Goal: Navigation & Orientation: Find specific page/section

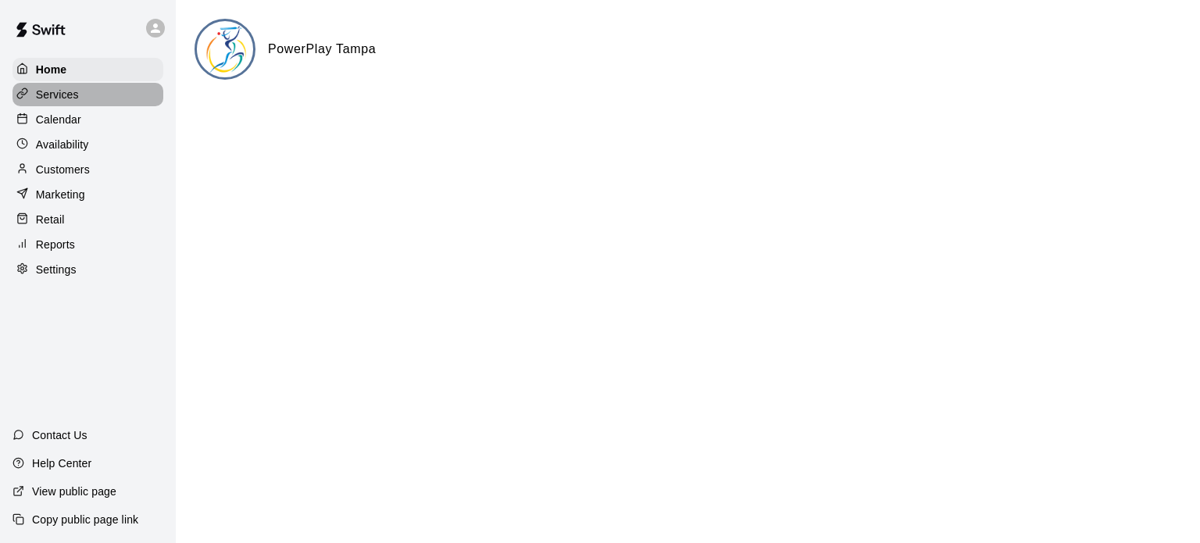
click at [45, 85] on div "Services" at bounding box center [87, 94] width 151 height 23
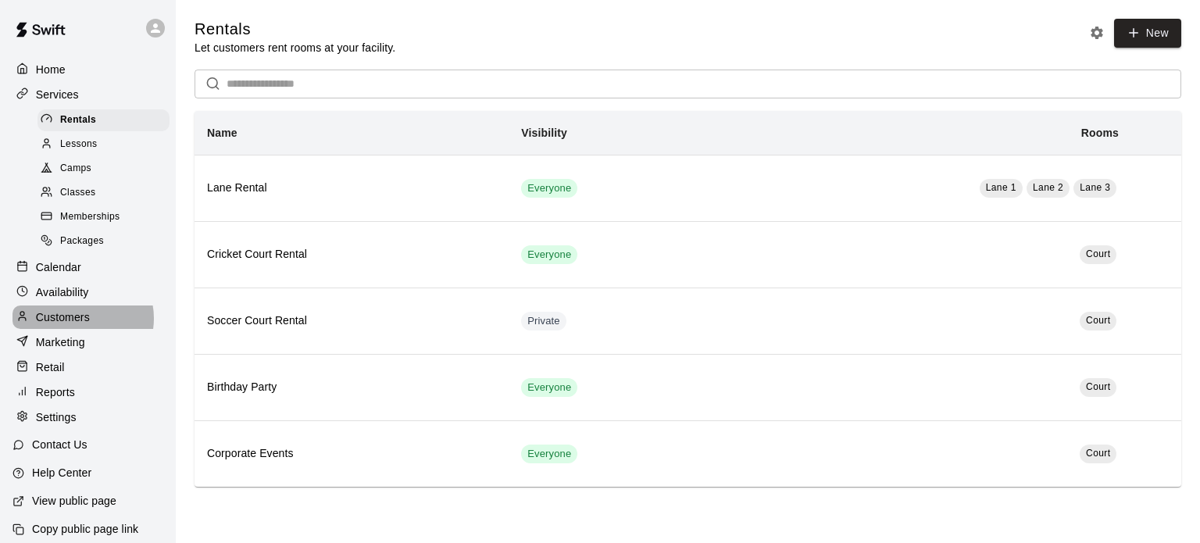
click at [78, 325] on p "Customers" at bounding box center [63, 317] width 54 height 16
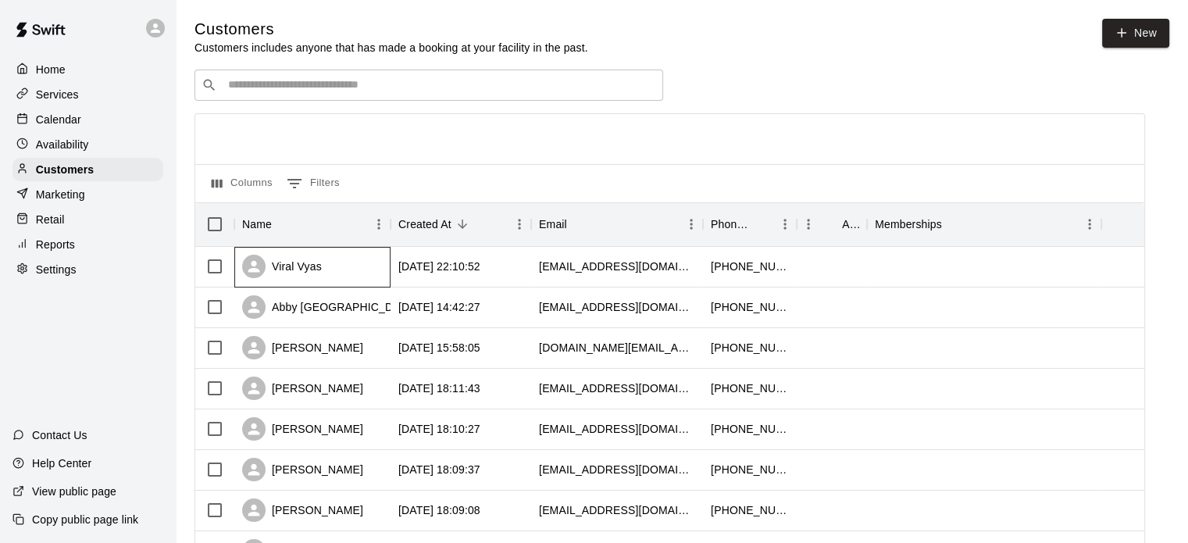
click at [316, 271] on div "Viral Vyas" at bounding box center [282, 266] width 80 height 23
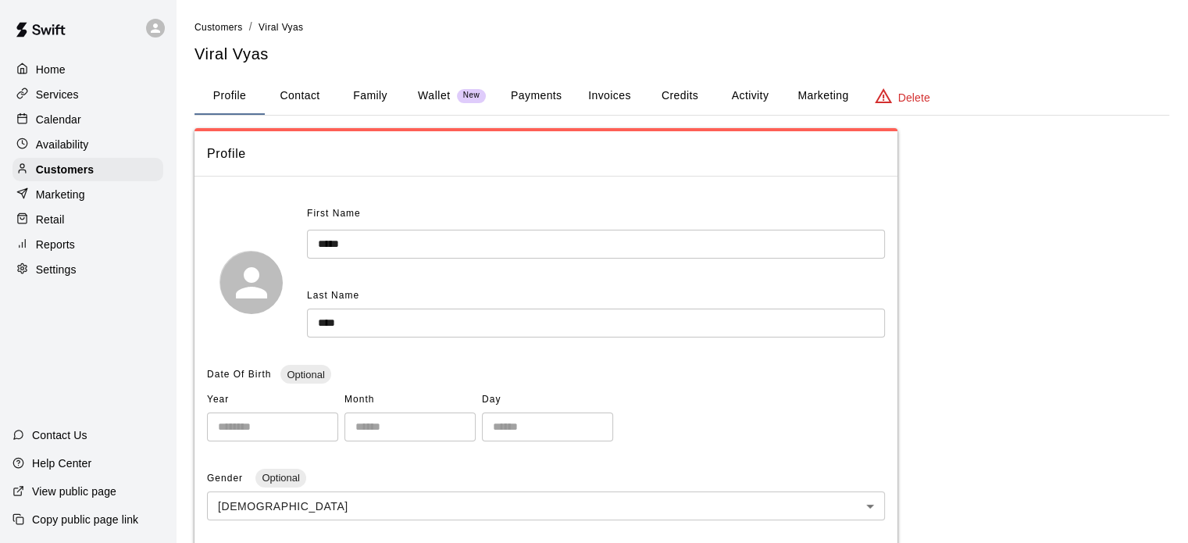
click at [552, 102] on button "Payments" at bounding box center [536, 95] width 76 height 37
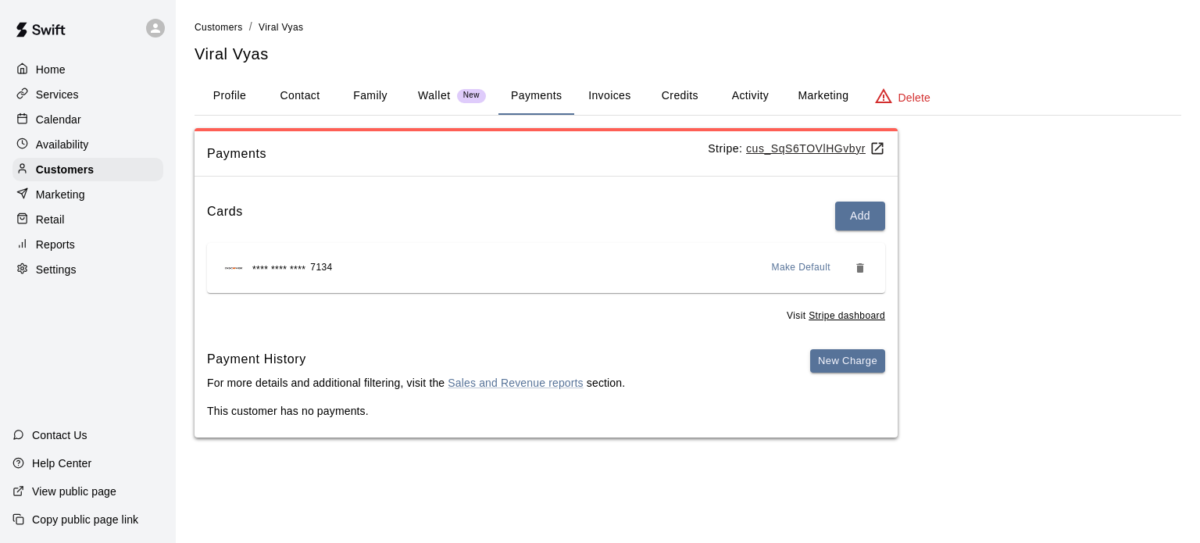
click at [320, 98] on button "Contact" at bounding box center [300, 95] width 70 height 37
select select "**"
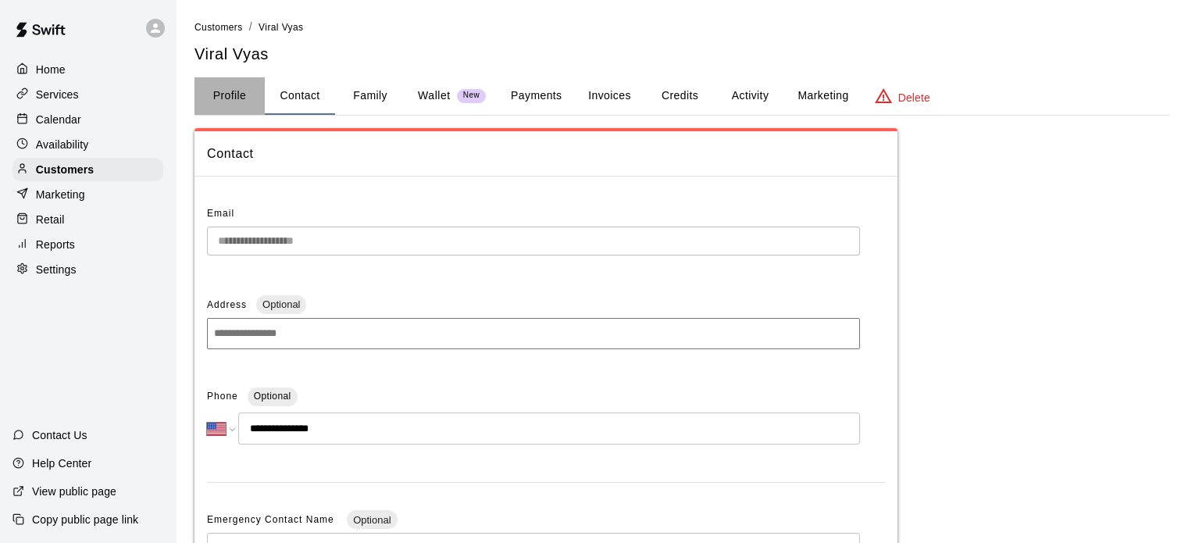
click at [251, 94] on button "Profile" at bounding box center [229, 95] width 70 height 37
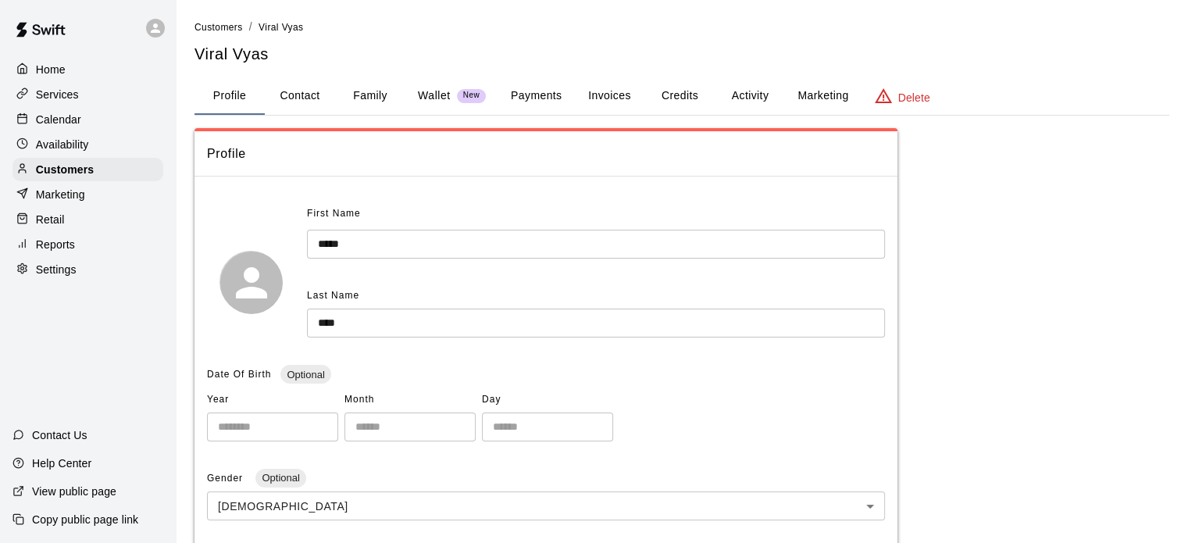
click at [726, 97] on button "Activity" at bounding box center [750, 95] width 70 height 37
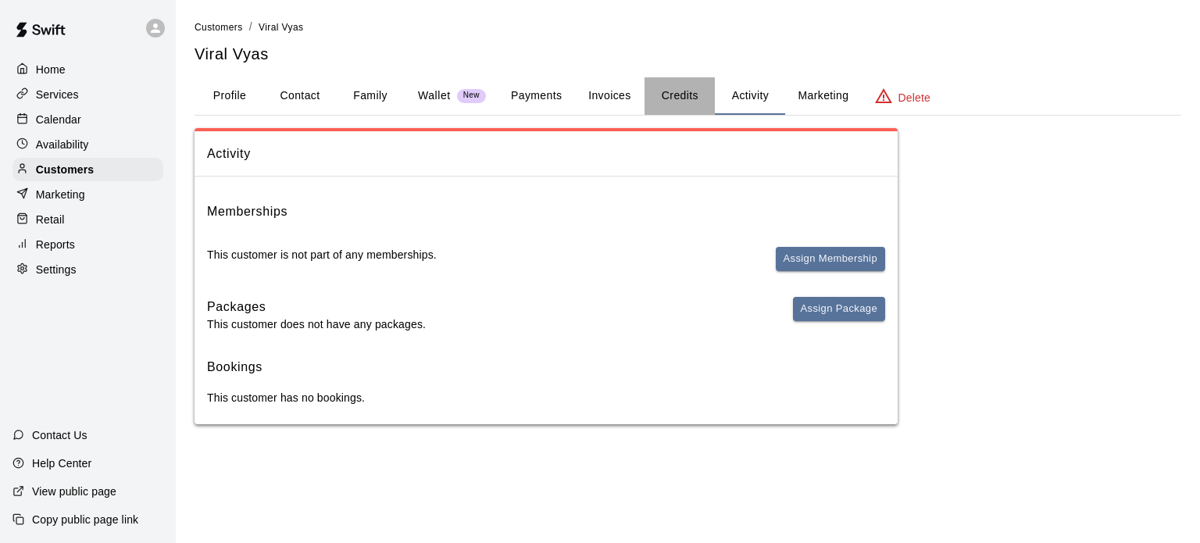
click at [684, 95] on button "Credits" at bounding box center [679, 95] width 70 height 37
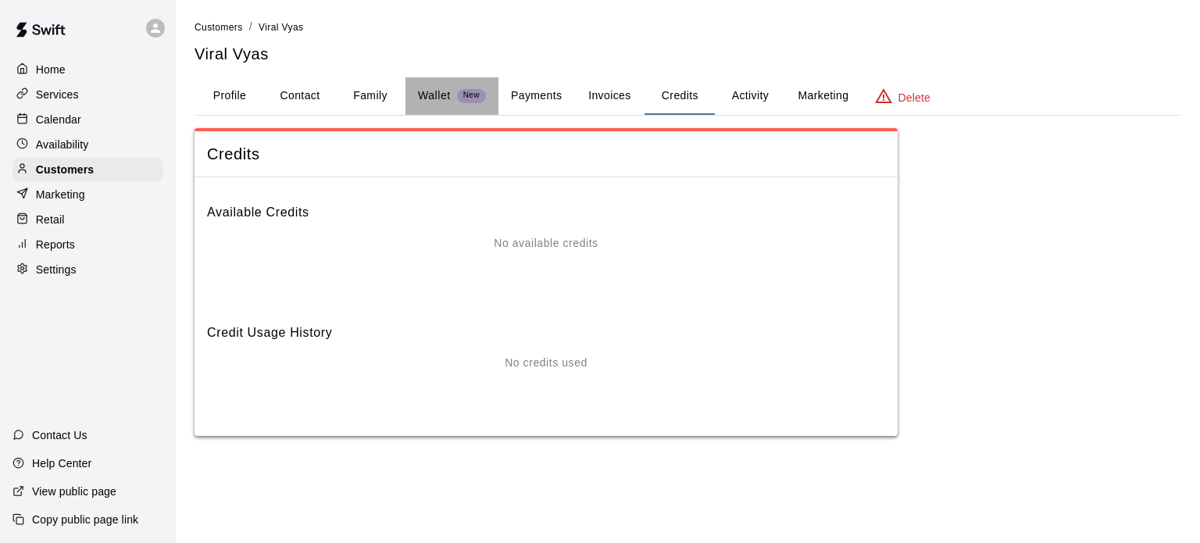
click at [444, 98] on p "Wallet" at bounding box center [434, 95] width 33 height 16
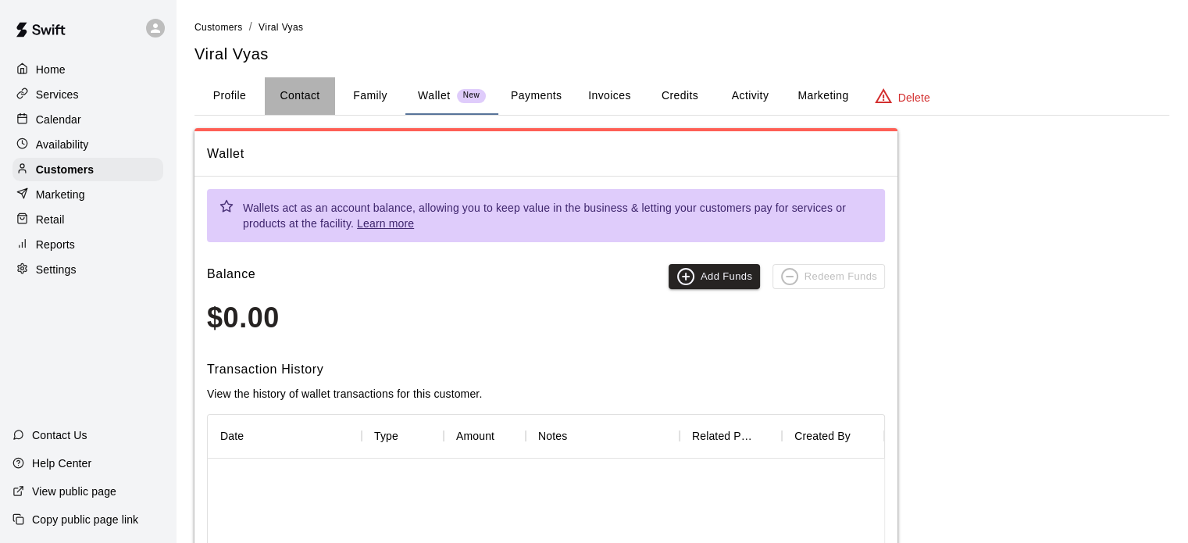
click at [279, 83] on button "Contact" at bounding box center [300, 95] width 70 height 37
select select "**"
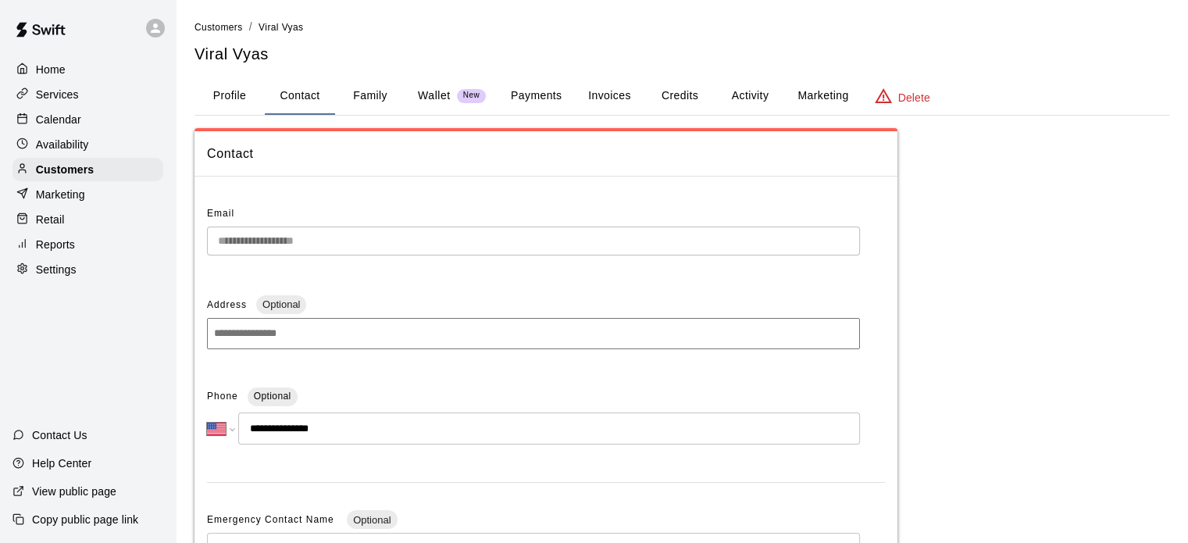
click at [375, 90] on button "Family" at bounding box center [370, 95] width 70 height 37
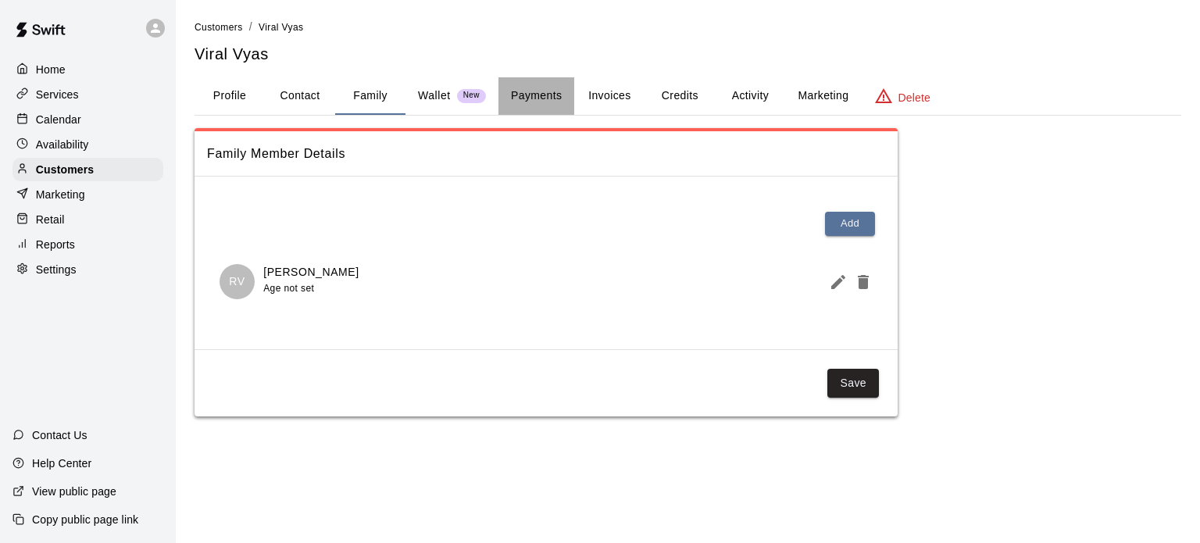
click at [541, 93] on button "Payments" at bounding box center [536, 95] width 76 height 37
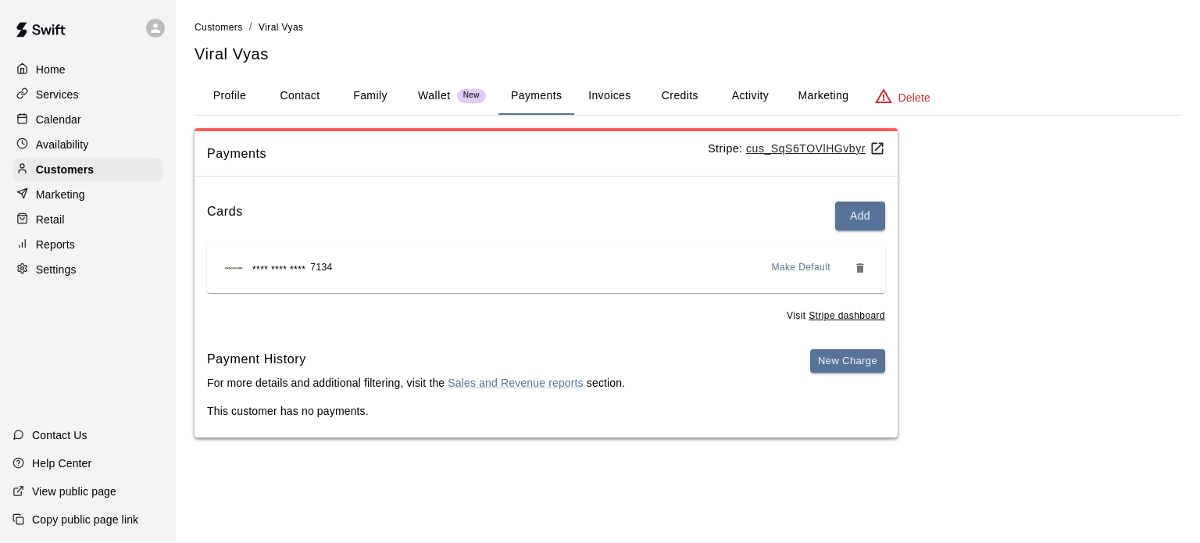
click at [619, 103] on button "Invoices" at bounding box center [609, 95] width 70 height 37
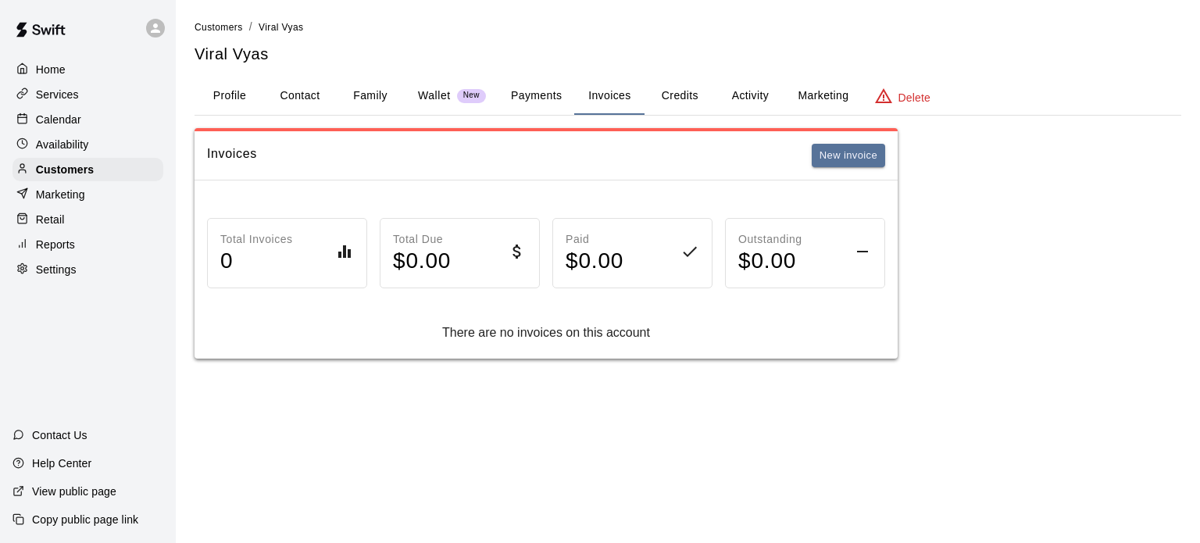
click at [675, 98] on button "Credits" at bounding box center [679, 95] width 70 height 37
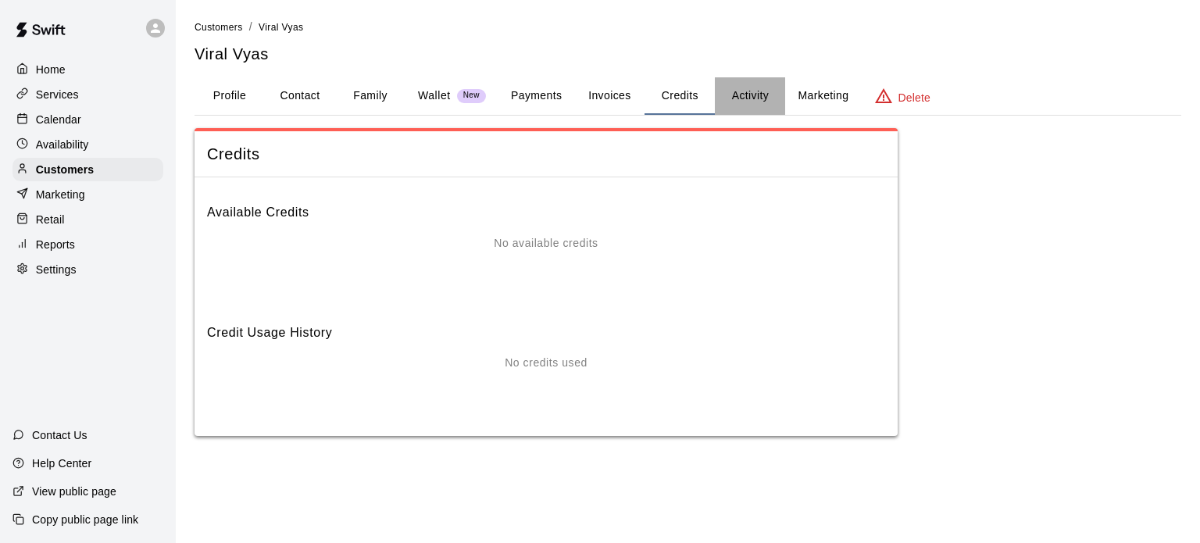
click at [747, 94] on button "Activity" at bounding box center [750, 95] width 70 height 37
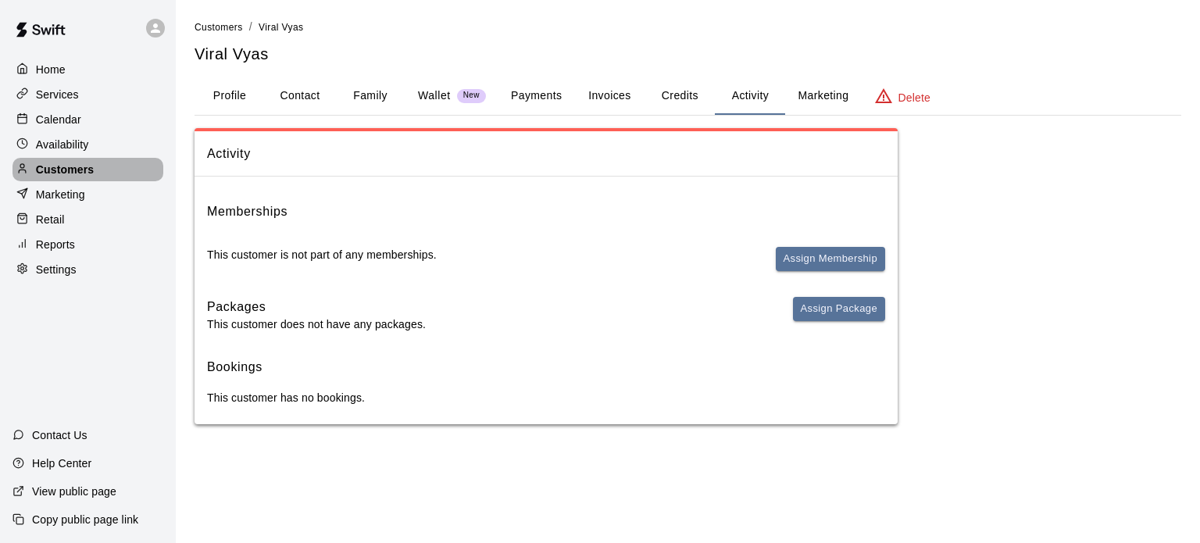
click at [94, 177] on div "Customers" at bounding box center [87, 169] width 151 height 23
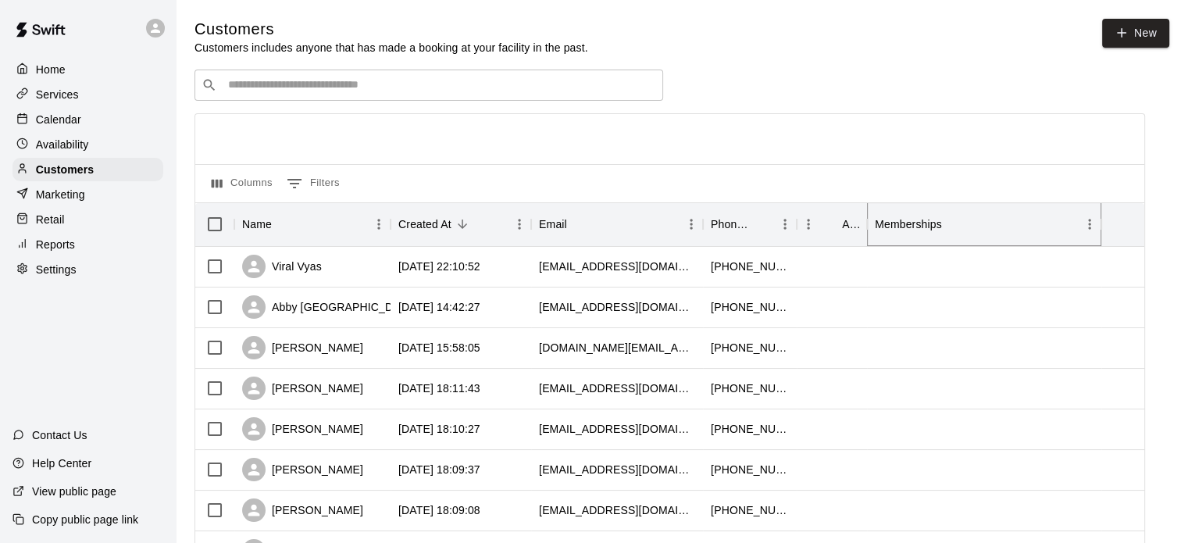
click at [947, 224] on icon "Sort" at bounding box center [953, 224] width 14 height 14
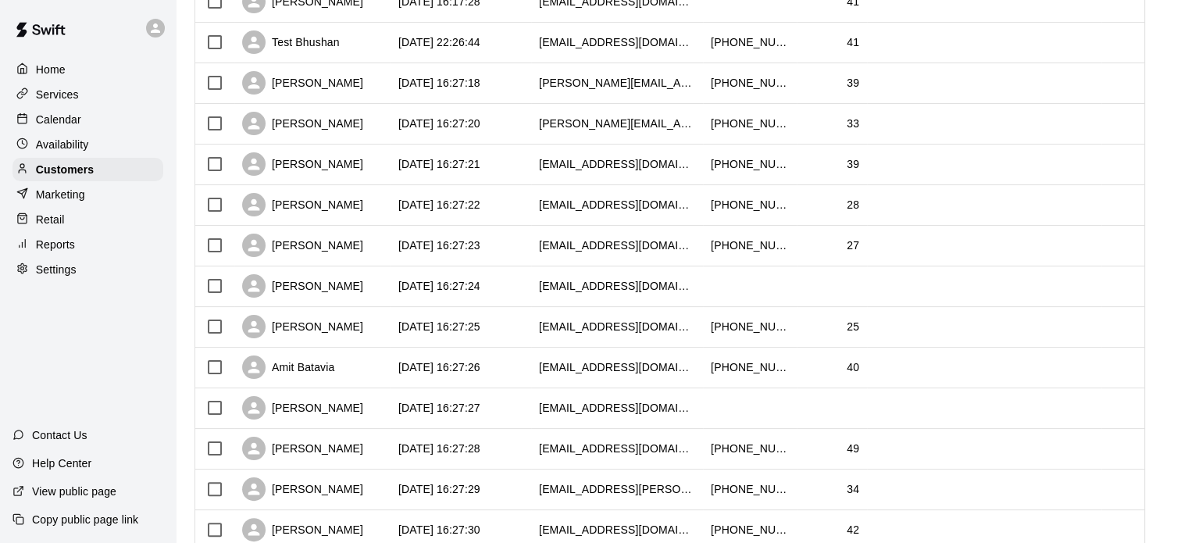
scroll to position [156, 0]
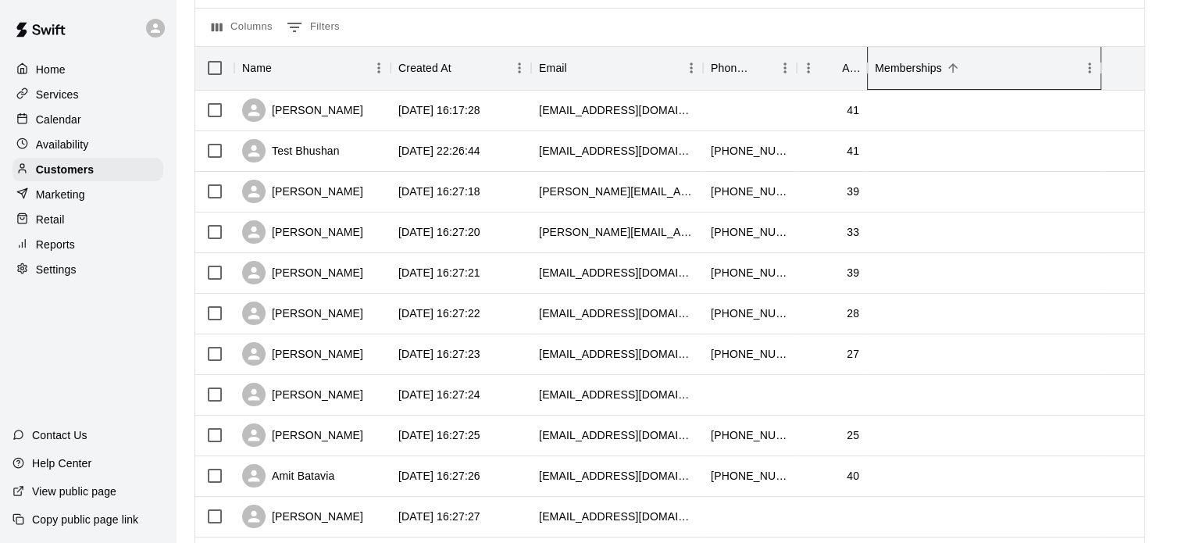
click at [919, 83] on div "Memberships" at bounding box center [908, 68] width 67 height 44
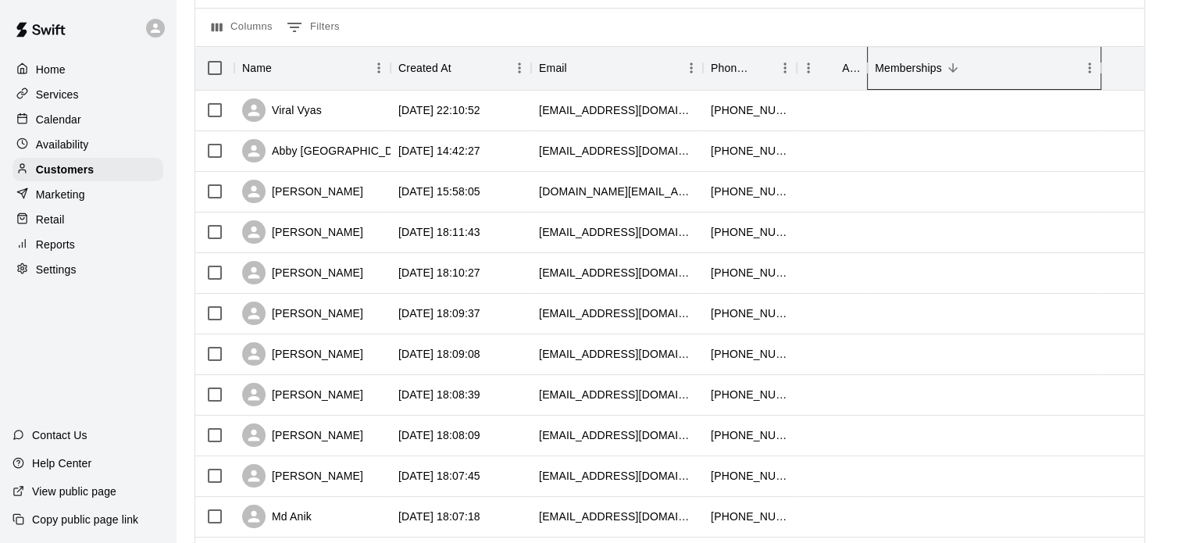
click at [919, 84] on div "Memberships" at bounding box center [908, 68] width 67 height 44
